Goal: Task Accomplishment & Management: Manage account settings

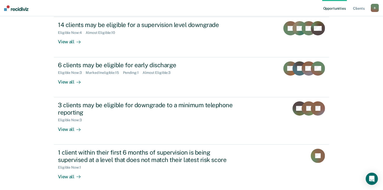
scroll to position [85, 0]
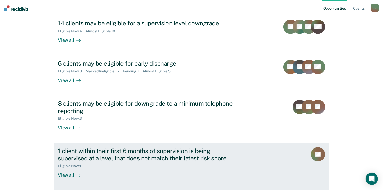
click at [278, 144] on link "1 client within their first 6 months of supervision is being supervised at a le…" at bounding box center [191, 166] width 275 height 47
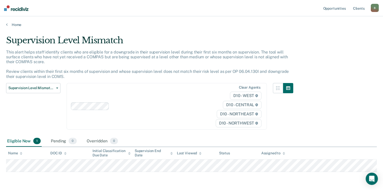
scroll to position [18, 0]
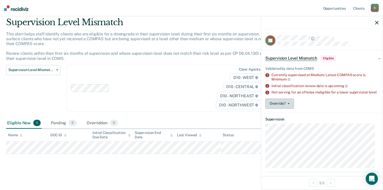
click at [286, 104] on span "button" at bounding box center [288, 103] width 4 height 1
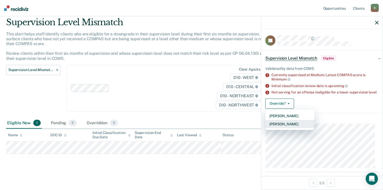
click at [278, 127] on button "[PERSON_NAME]" at bounding box center [289, 124] width 49 height 8
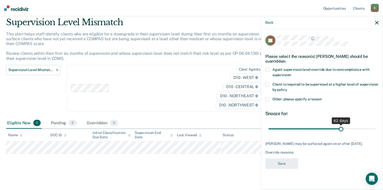
drag, startPoint x: 304, startPoint y: 129, endPoint x: 341, endPoint y: 127, distance: 36.9
type input "62"
click at [341, 127] on input "range" at bounding box center [321, 128] width 107 height 9
click at [267, 99] on span at bounding box center [267, 99] width 4 height 4
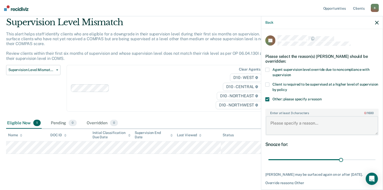
click at [277, 122] on textarea "Enter at least 3 characters 0 / 1600" at bounding box center [322, 125] width 112 height 19
type textarea "Just released from WCJ, Agent will monitor and adjust in October"
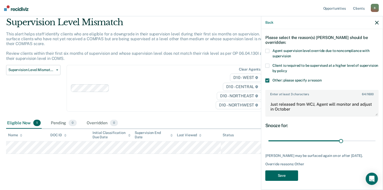
click at [276, 173] on button "Save" at bounding box center [281, 175] width 33 height 10
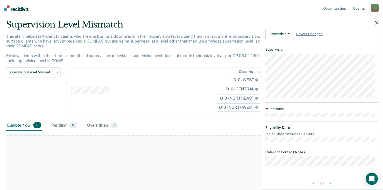
scroll to position [0, 0]
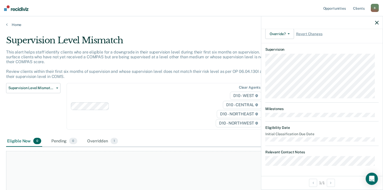
click at [376, 24] on icon "button" at bounding box center [377, 23] width 4 height 4
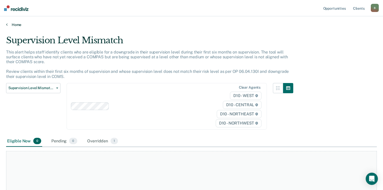
click at [7, 23] on icon at bounding box center [7, 24] width 2 height 4
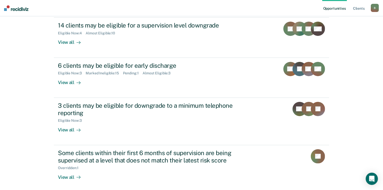
scroll to position [80, 0]
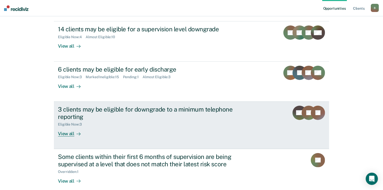
click at [65, 133] on div "View all" at bounding box center [72, 131] width 28 height 10
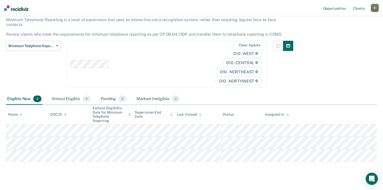
scroll to position [33, 0]
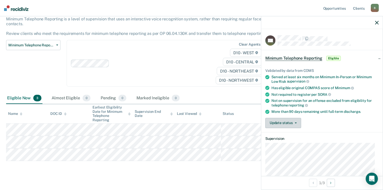
click at [290, 122] on button "Update status" at bounding box center [283, 123] width 36 height 10
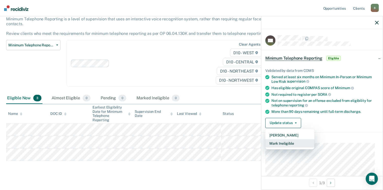
click at [285, 141] on button "Mark Ineligible" at bounding box center [289, 143] width 49 height 8
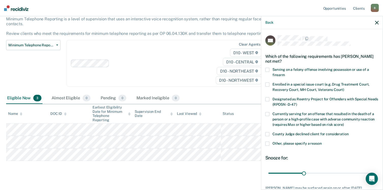
click at [269, 144] on span at bounding box center [267, 143] width 4 height 4
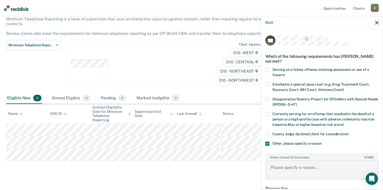
click at [277, 174] on textarea "Enter at least 3 characters 0 / 1600" at bounding box center [322, 169] width 112 height 19
type textarea "Will consider after his review hearing on older docket."
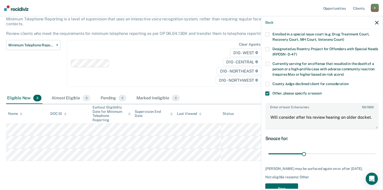
scroll to position [53, 0]
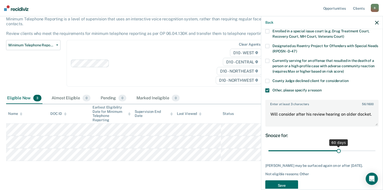
drag, startPoint x: 303, startPoint y: 151, endPoint x: 337, endPoint y: 151, distance: 33.6
type input "60"
click at [337, 151] on input "range" at bounding box center [321, 150] width 107 height 9
click at [285, 182] on button "Save" at bounding box center [281, 185] width 33 height 10
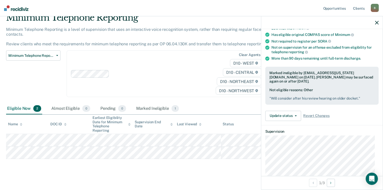
click at [378, 23] on icon "button" at bounding box center [377, 23] width 4 height 4
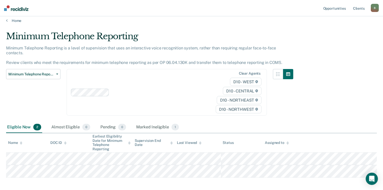
scroll to position [0, 0]
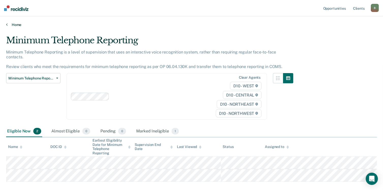
click at [6, 25] on icon at bounding box center [7, 24] width 2 height 4
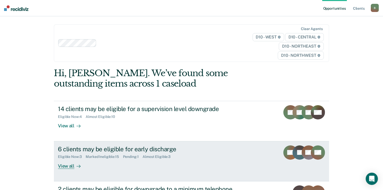
click at [70, 164] on div "View all" at bounding box center [72, 164] width 28 height 10
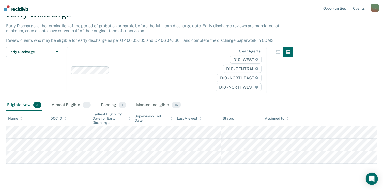
scroll to position [36, 0]
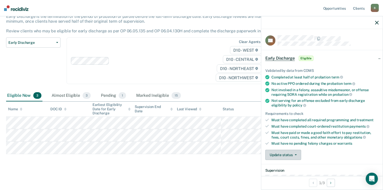
click at [285, 155] on button "Update status" at bounding box center [283, 154] width 36 height 10
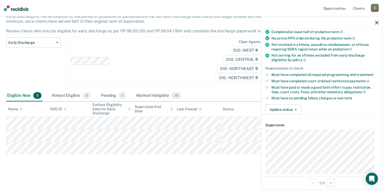
scroll to position [34, 0]
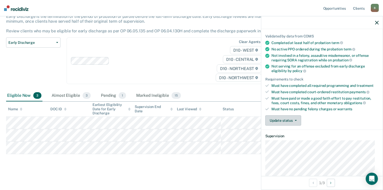
click at [286, 119] on button "Update status" at bounding box center [283, 120] width 36 height 10
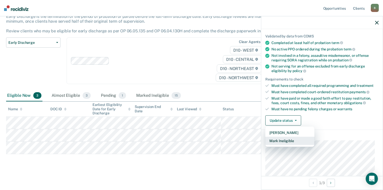
click at [283, 140] on button "Mark Ineligible" at bounding box center [289, 141] width 49 height 8
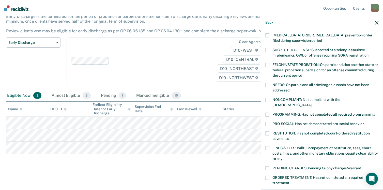
click at [267, 112] on span at bounding box center [267, 114] width 4 height 4
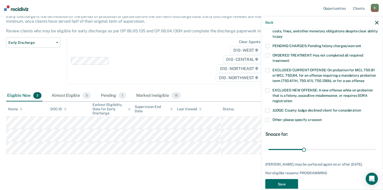
scroll to position [160, 0]
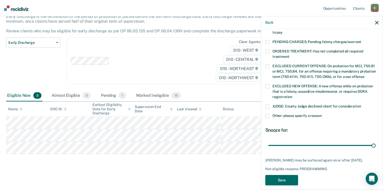
drag, startPoint x: 300, startPoint y: 141, endPoint x: 382, endPoint y: 127, distance: 83.2
type input "90"
click at [376, 141] on input "range" at bounding box center [321, 145] width 107 height 9
click at [285, 175] on button "Save" at bounding box center [281, 180] width 33 height 10
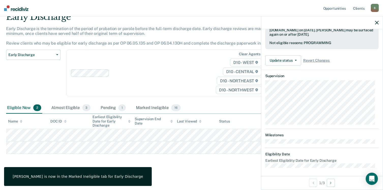
scroll to position [94, 0]
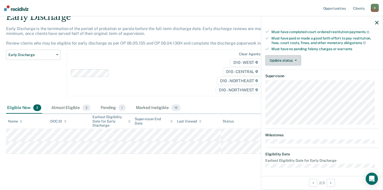
click at [292, 59] on button "Update status" at bounding box center [283, 60] width 36 height 10
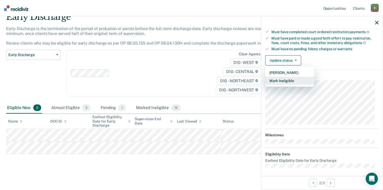
click at [289, 78] on button "Mark Ineligible" at bounding box center [289, 81] width 49 height 8
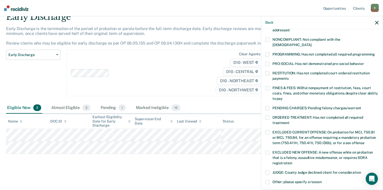
click at [270, 71] on label "RESTITUTION: Has not completed court-ordered restitution payments" at bounding box center [321, 76] width 113 height 11
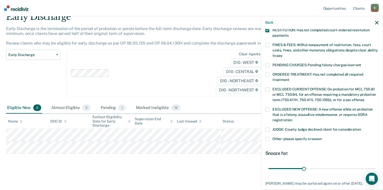
scroll to position [160, 0]
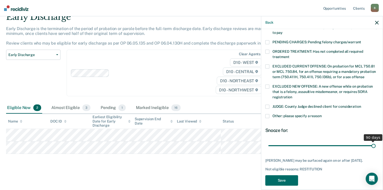
drag, startPoint x: 302, startPoint y: 140, endPoint x: 387, endPoint y: 141, distance: 85.7
type input "90"
click at [376, 141] on input "range" at bounding box center [321, 145] width 107 height 9
click at [279, 175] on button "Save" at bounding box center [281, 180] width 33 height 10
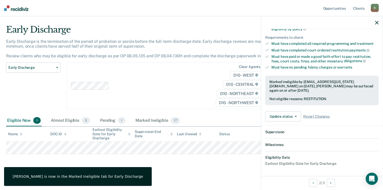
scroll to position [132, 0]
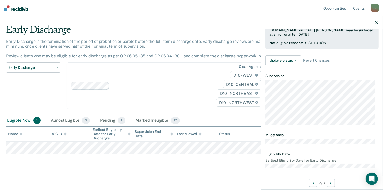
click at [229, 177] on main "Early Discharge Early Discharge is the termination of the period of probation o…" at bounding box center [191, 102] width 383 height 173
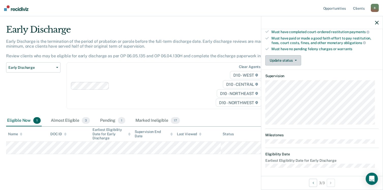
click at [289, 58] on button "Update status" at bounding box center [283, 60] width 36 height 10
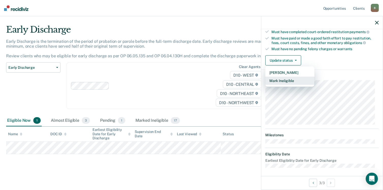
click at [287, 77] on button "Mark Ineligible" at bounding box center [289, 81] width 49 height 8
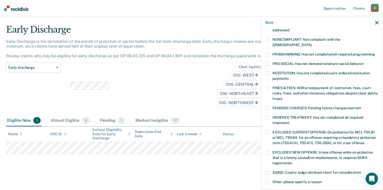
click at [271, 52] on label "PROGRAMMING: Has not completed all required programming" at bounding box center [321, 54] width 113 height 5
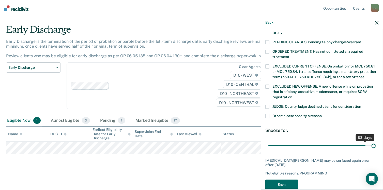
scroll to position [162, 0]
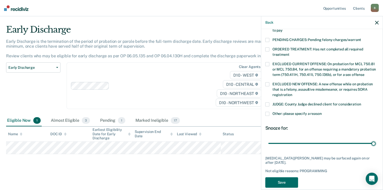
drag, startPoint x: 304, startPoint y: 138, endPoint x: 379, endPoint y: 134, distance: 75.1
type input "90"
click at [376, 139] on input "range" at bounding box center [321, 143] width 107 height 9
click at [286, 177] on button "Save" at bounding box center [281, 182] width 33 height 10
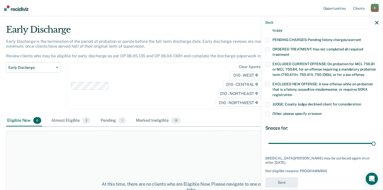
scroll to position [132, 0]
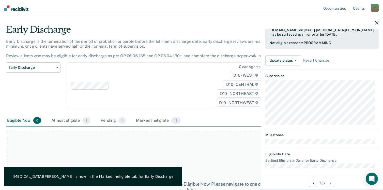
click at [376, 24] on icon "button" at bounding box center [377, 23] width 4 height 4
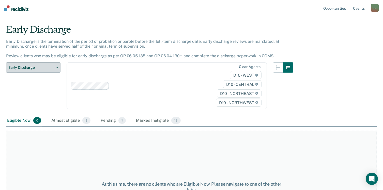
click at [58, 67] on icon "button" at bounding box center [57, 67] width 2 height 1
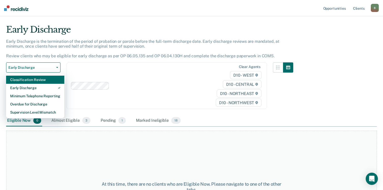
click at [51, 76] on div "Classification Review" at bounding box center [35, 80] width 50 height 8
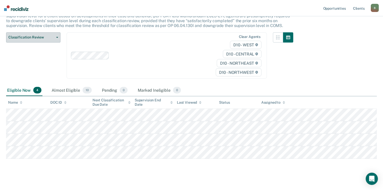
scroll to position [46, 0]
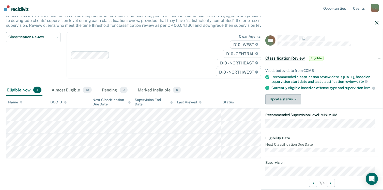
click at [294, 100] on button "Update status" at bounding box center [283, 99] width 36 height 10
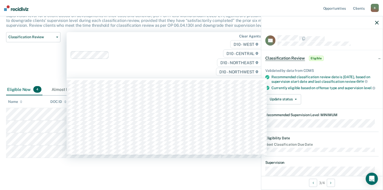
click at [195, 61] on div "Clear agents D10 - WEST D10 - CENTRAL D10 - NORTHEAST D10 - NORTHWEST" at bounding box center [167, 55] width 200 height 46
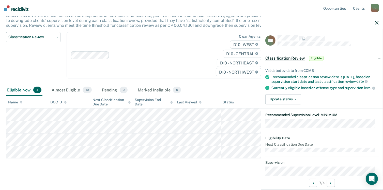
click at [77, 163] on div "Classification Review This alert helps staff identify clients due or overdue fo…" at bounding box center [191, 81] width 371 height 184
